Goal: Task Accomplishment & Management: Use online tool/utility

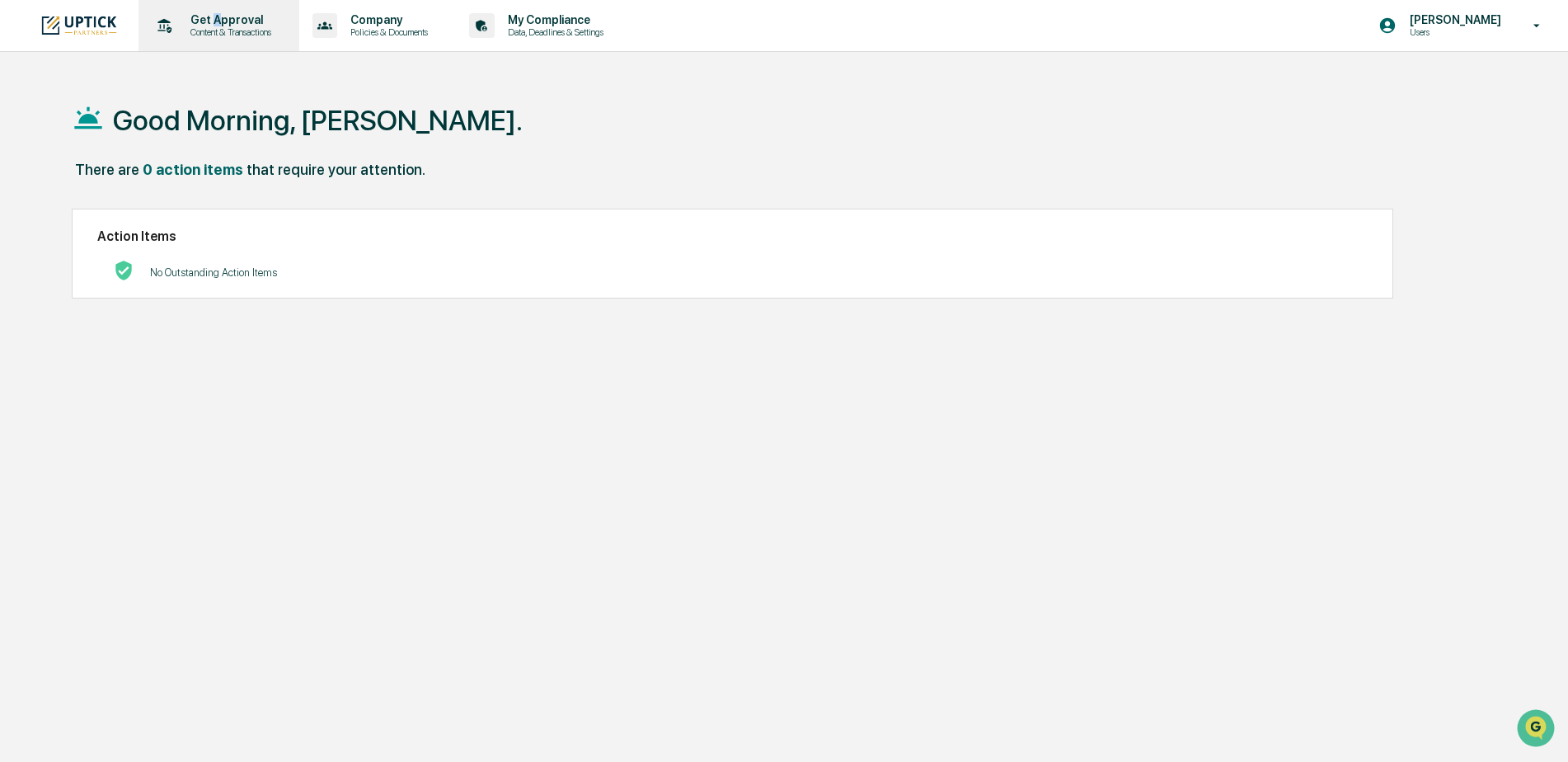
click at [216, 23] on p "Get Approval" at bounding box center [228, 20] width 103 height 13
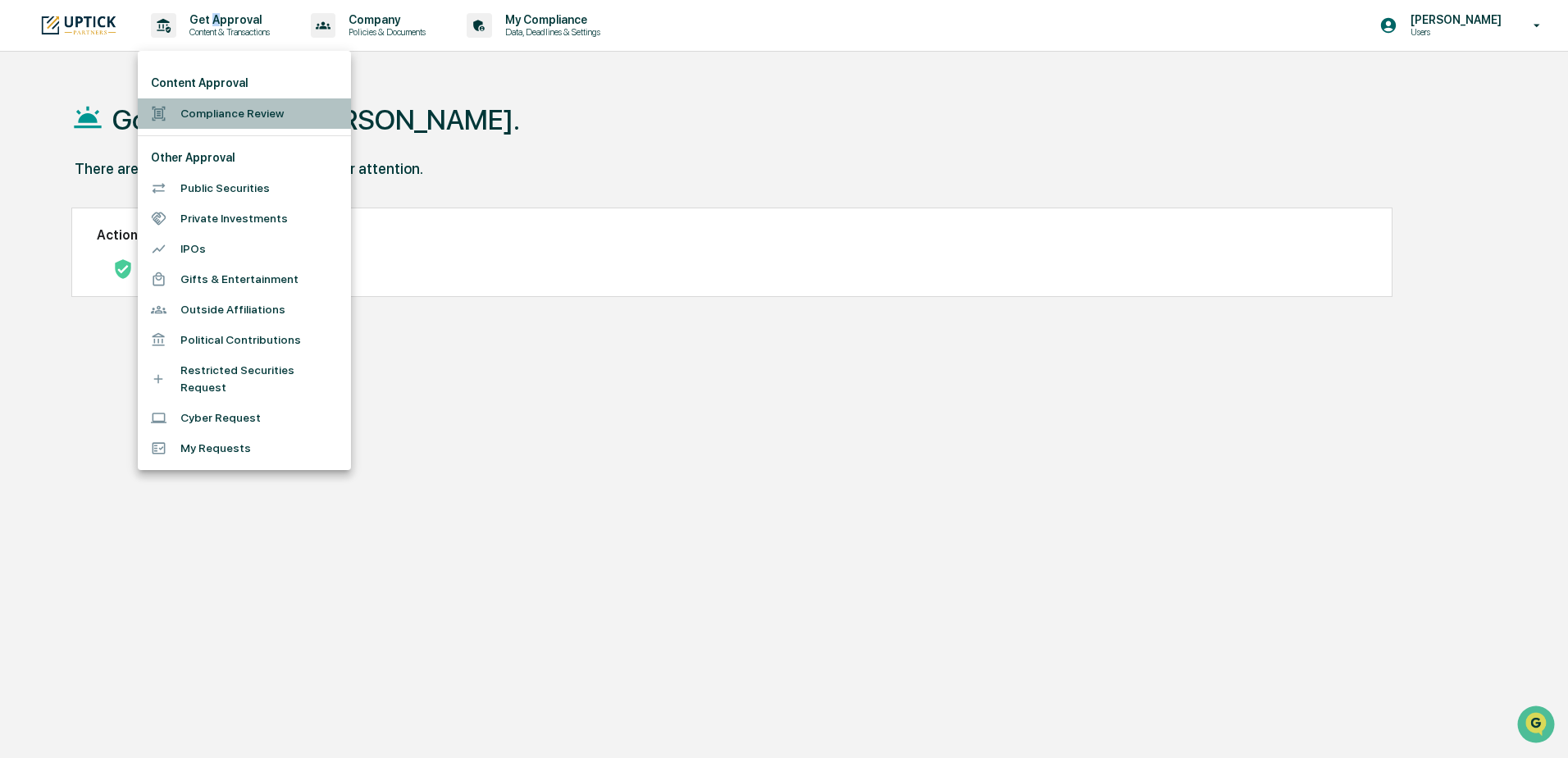
drag, startPoint x: 215, startPoint y: 22, endPoint x: 197, endPoint y: 112, distance: 91.8
click at [197, 112] on li "Compliance Review" at bounding box center [245, 113] width 214 height 30
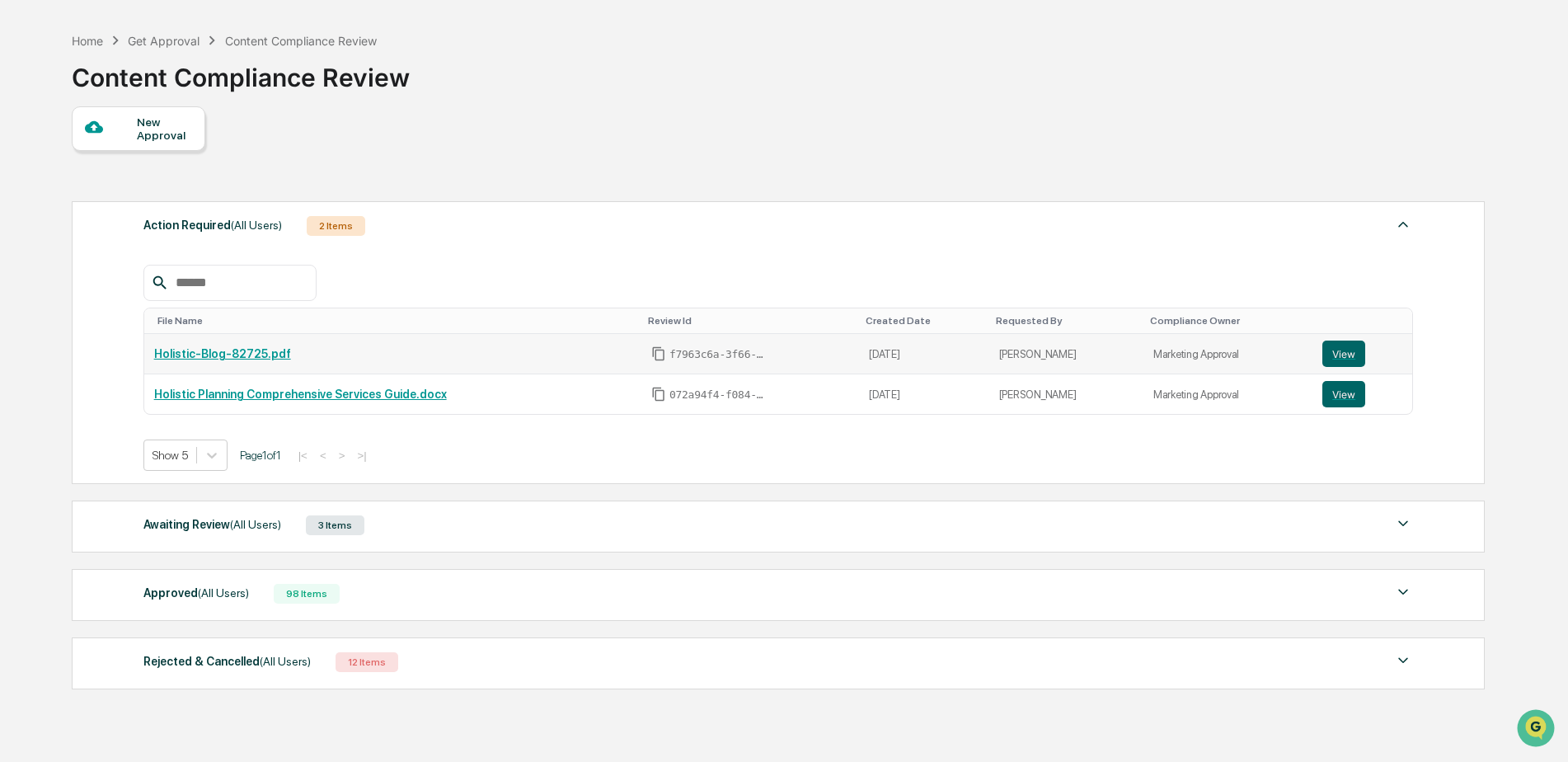
scroll to position [83, 0]
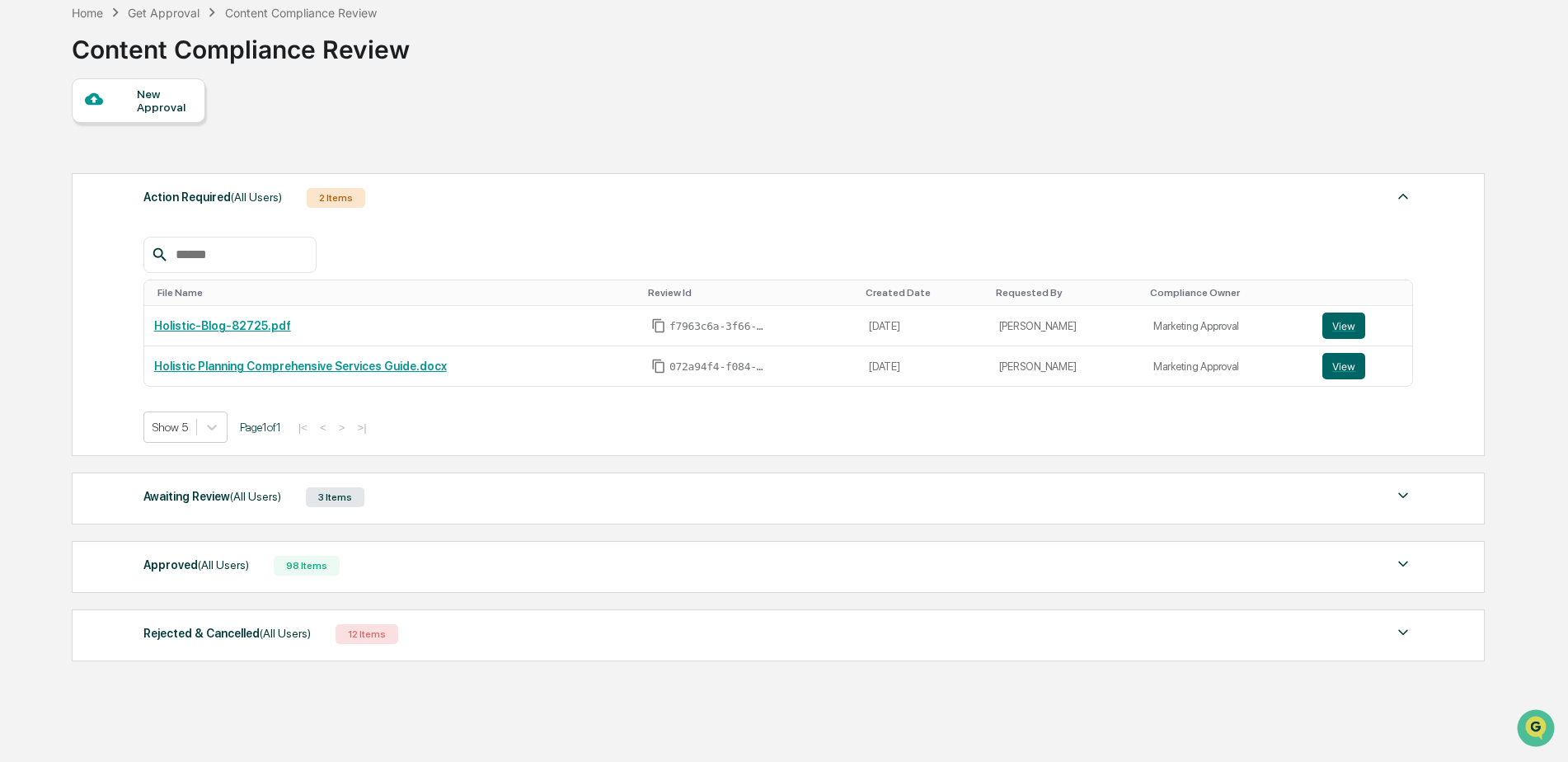
click at [349, 498] on div "3 Items" at bounding box center [335, 496] width 58 height 20
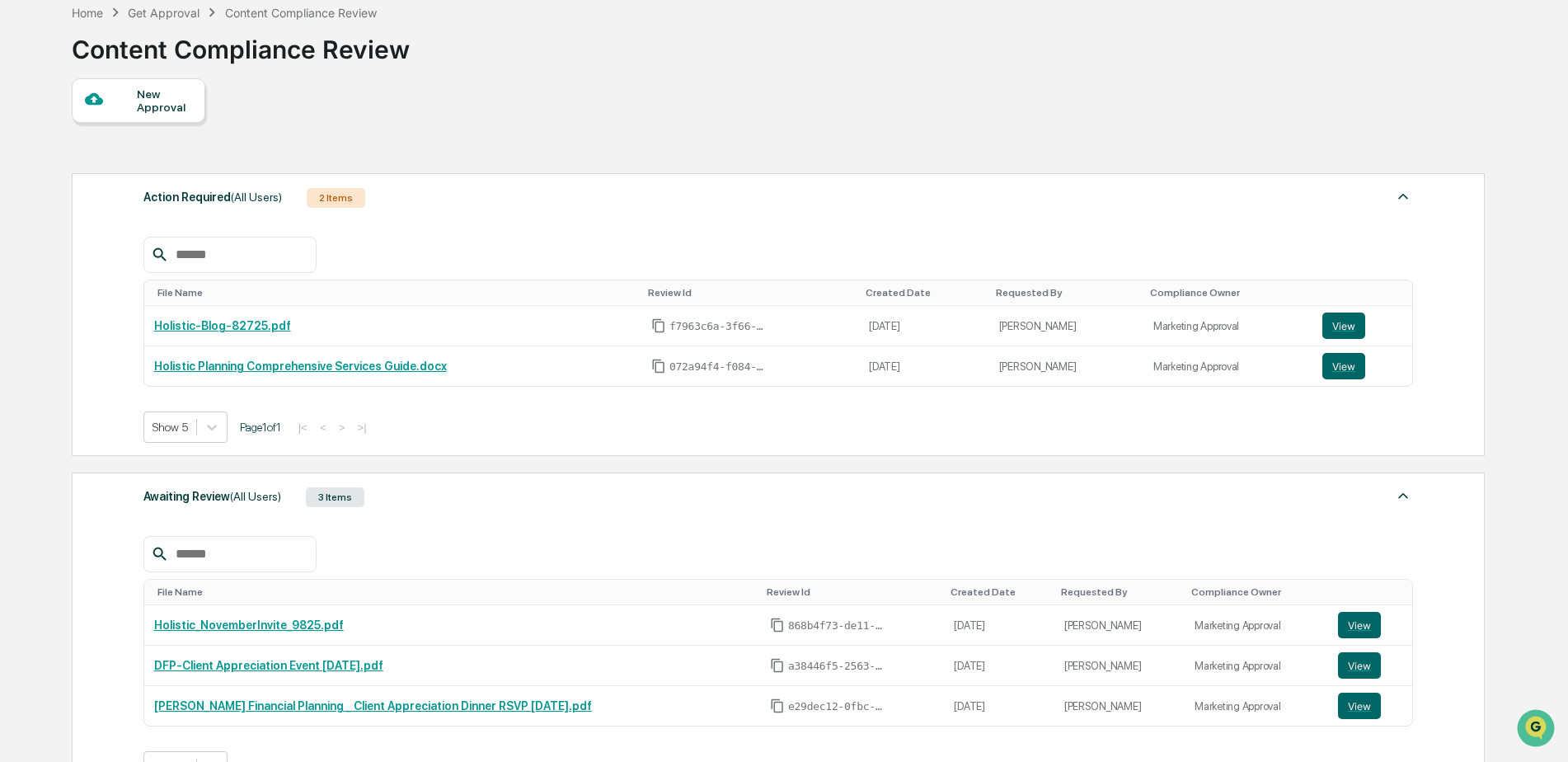
scroll to position [165, 0]
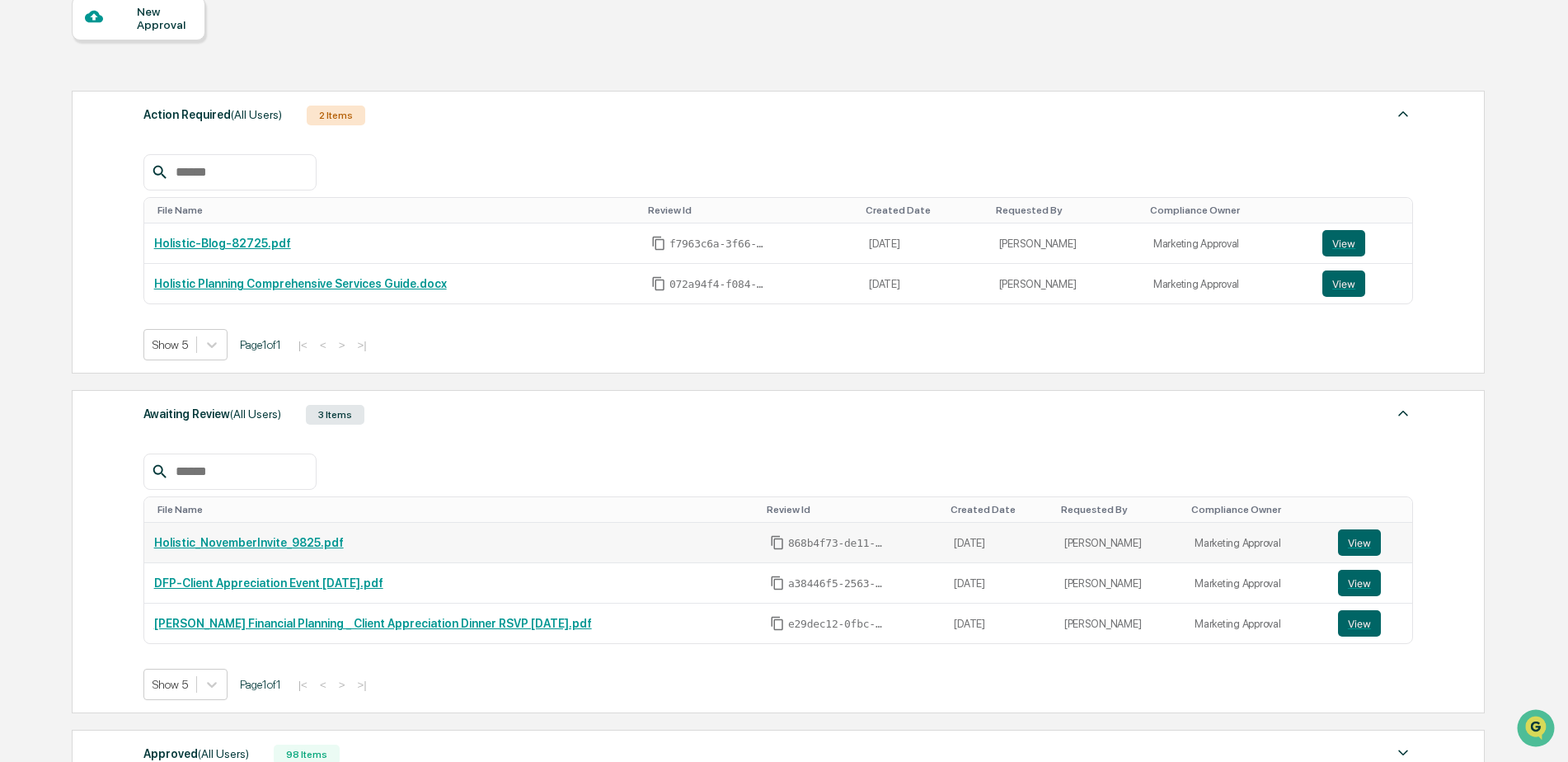
click at [321, 544] on link "Holistic_NovemberInvite_9825.pdf" at bounding box center [249, 543] width 189 height 13
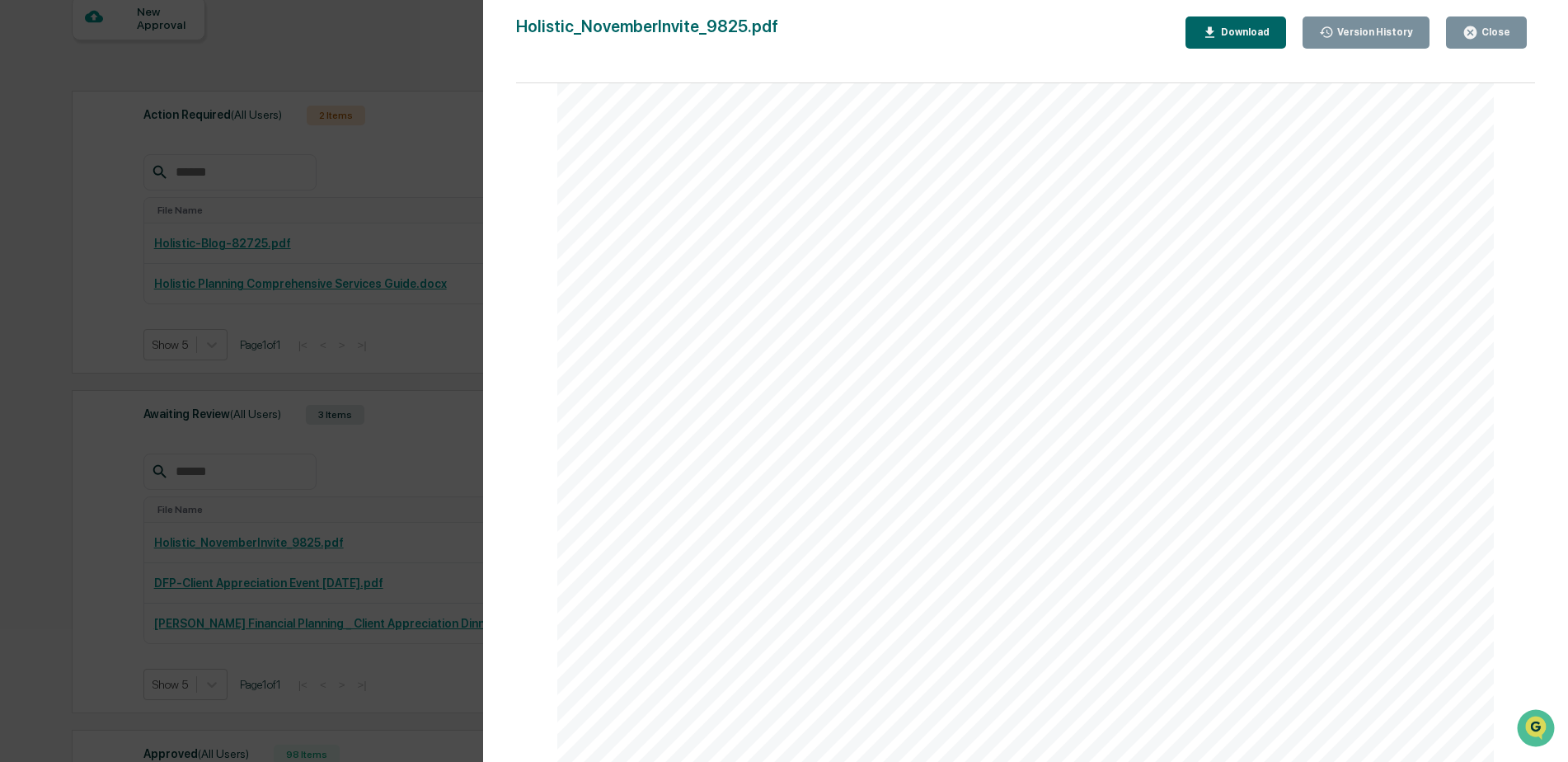
scroll to position [670, 0]
click at [1494, 27] on div "Close" at bounding box center [1494, 32] width 32 height 11
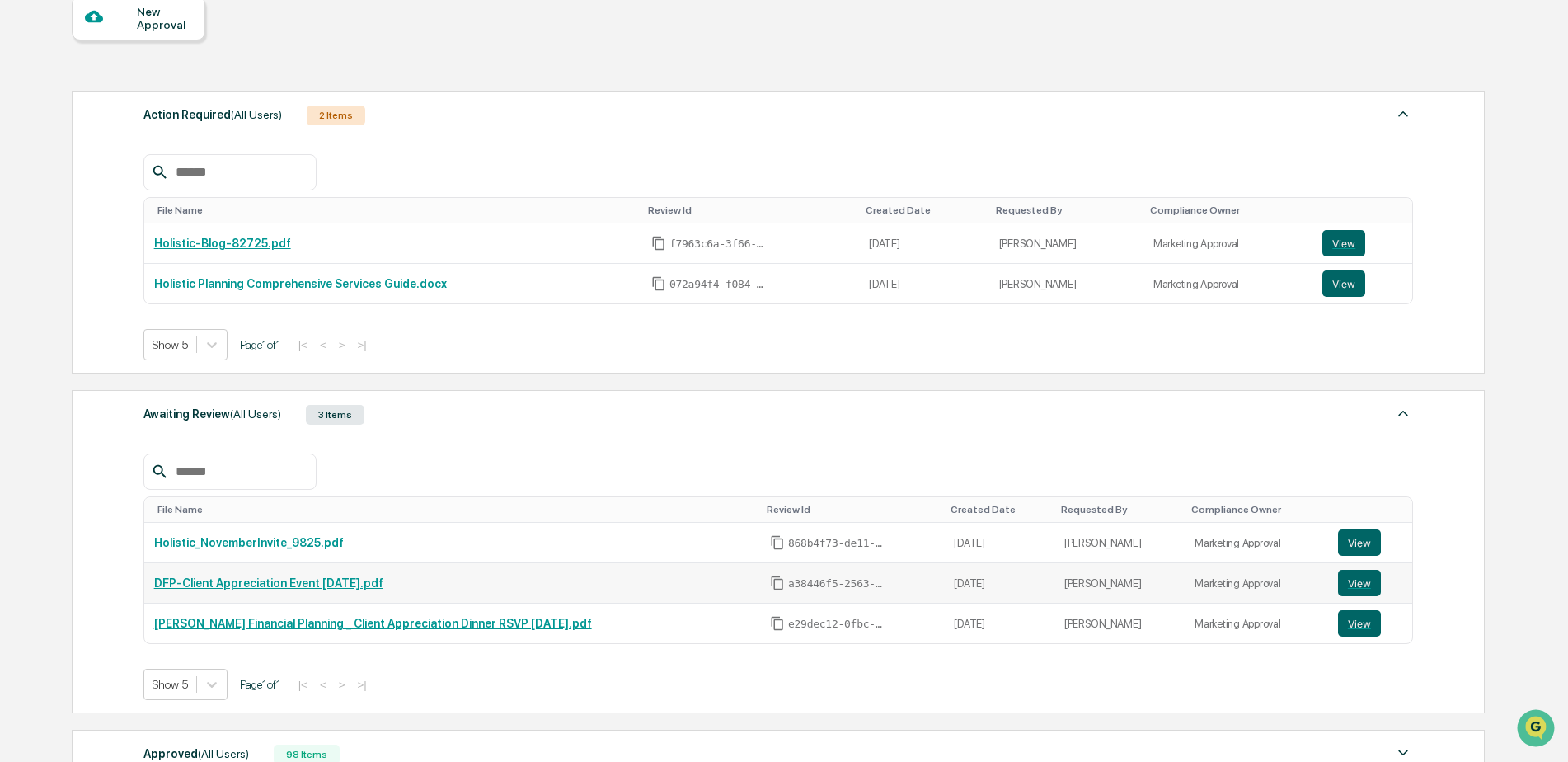
click at [267, 586] on link "DFP-Client Appreciation Event [DATE].pdf" at bounding box center [269, 583] width 229 height 13
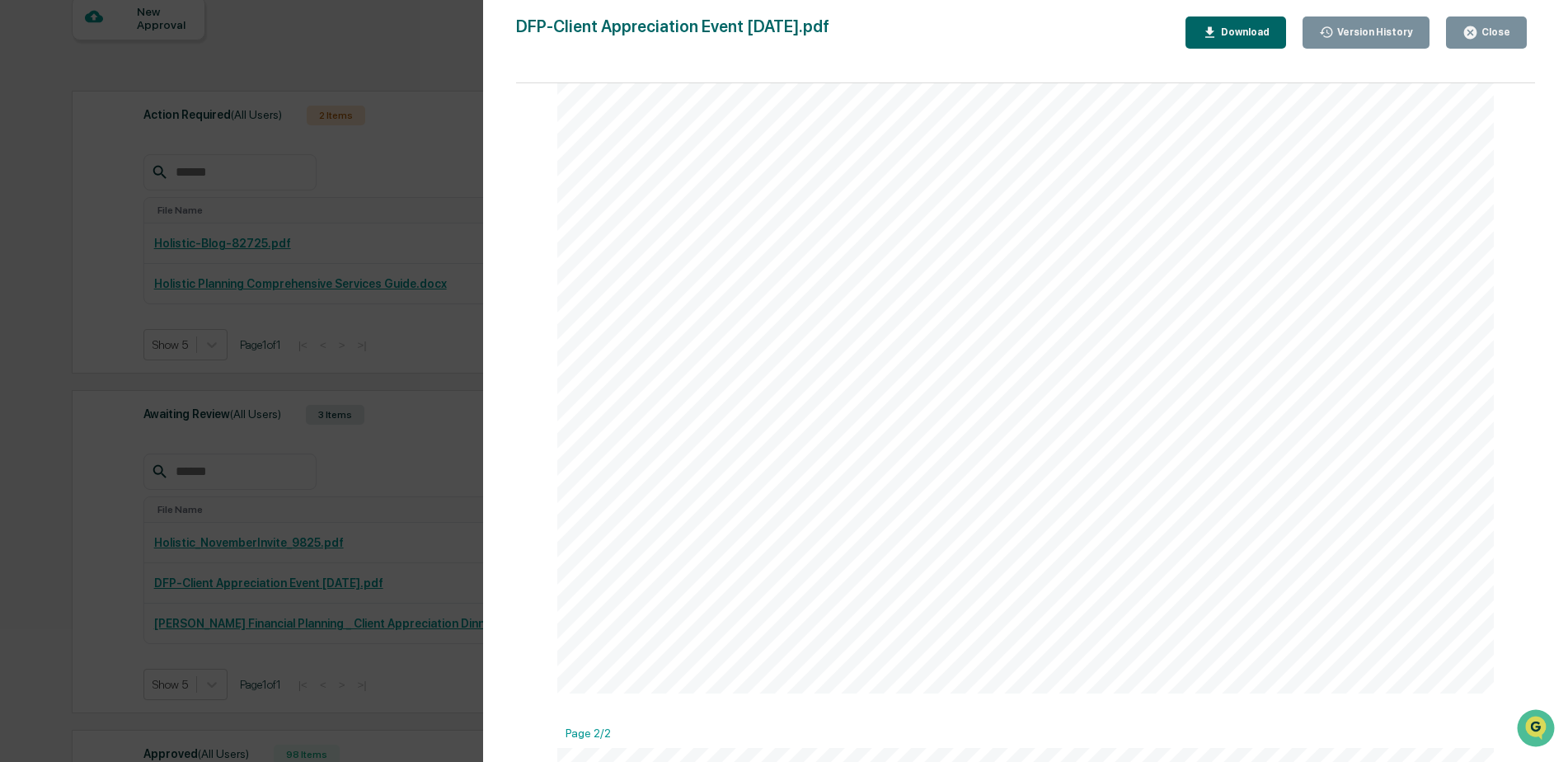
scroll to position [0, 0]
click at [1479, 42] on button "Close" at bounding box center [1487, 33] width 81 height 32
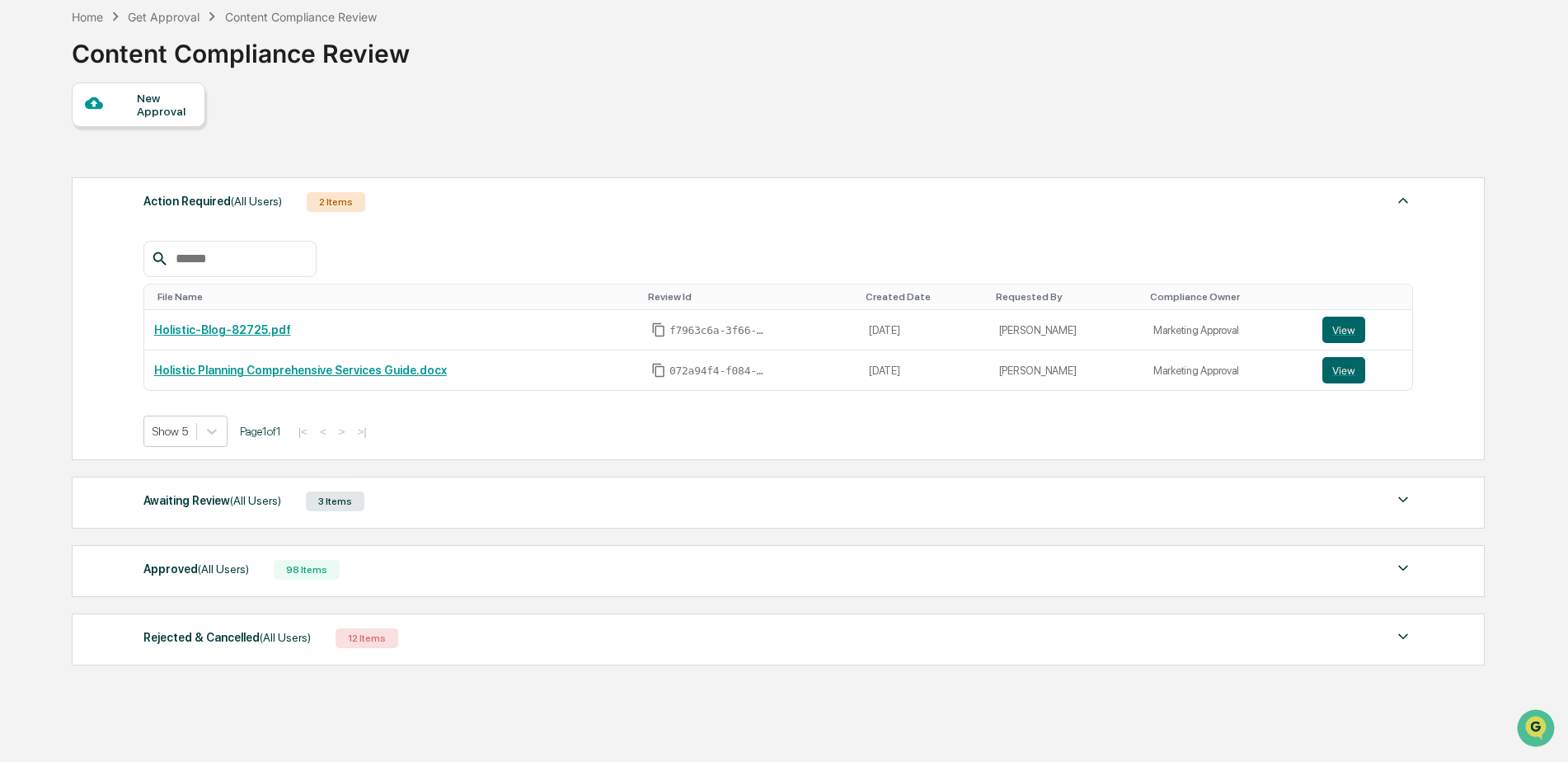
scroll to position [132, 0]
